Goal: Information Seeking & Learning: Learn about a topic

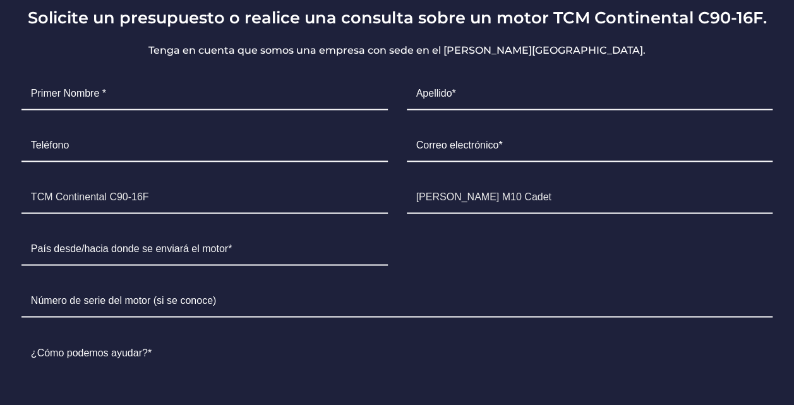
scroll to position [844, 0]
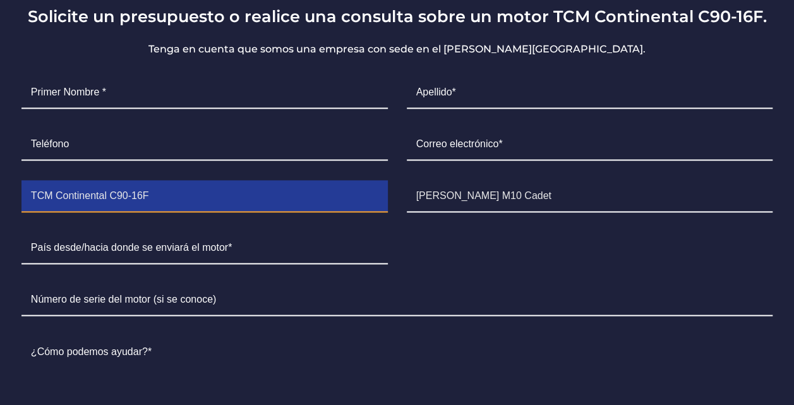
click at [96, 181] on input "TCM Continental C90-16F" at bounding box center [204, 197] width 366 height 32
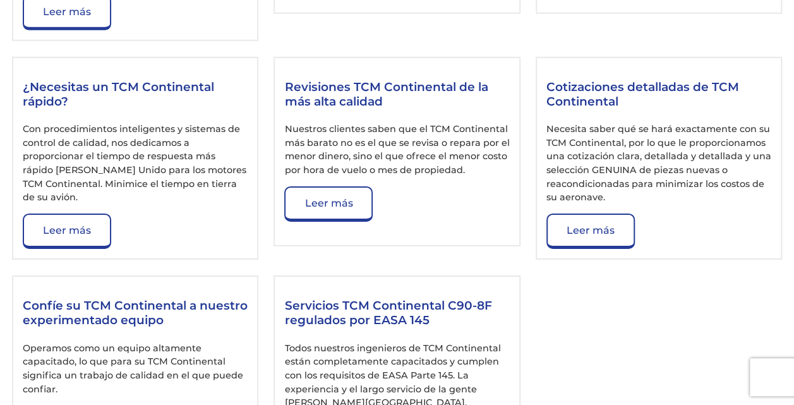
scroll to position [1914, 0]
click at [315, 212] on link "Leer más" at bounding box center [328, 203] width 88 height 35
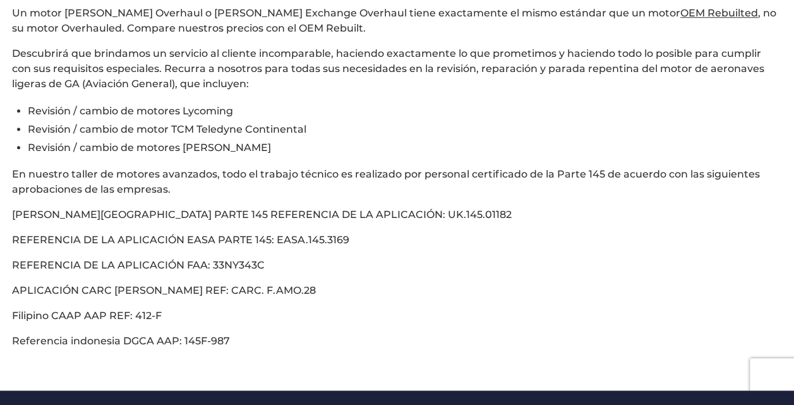
scroll to position [608, 0]
